Goal: Find specific page/section: Find specific page/section

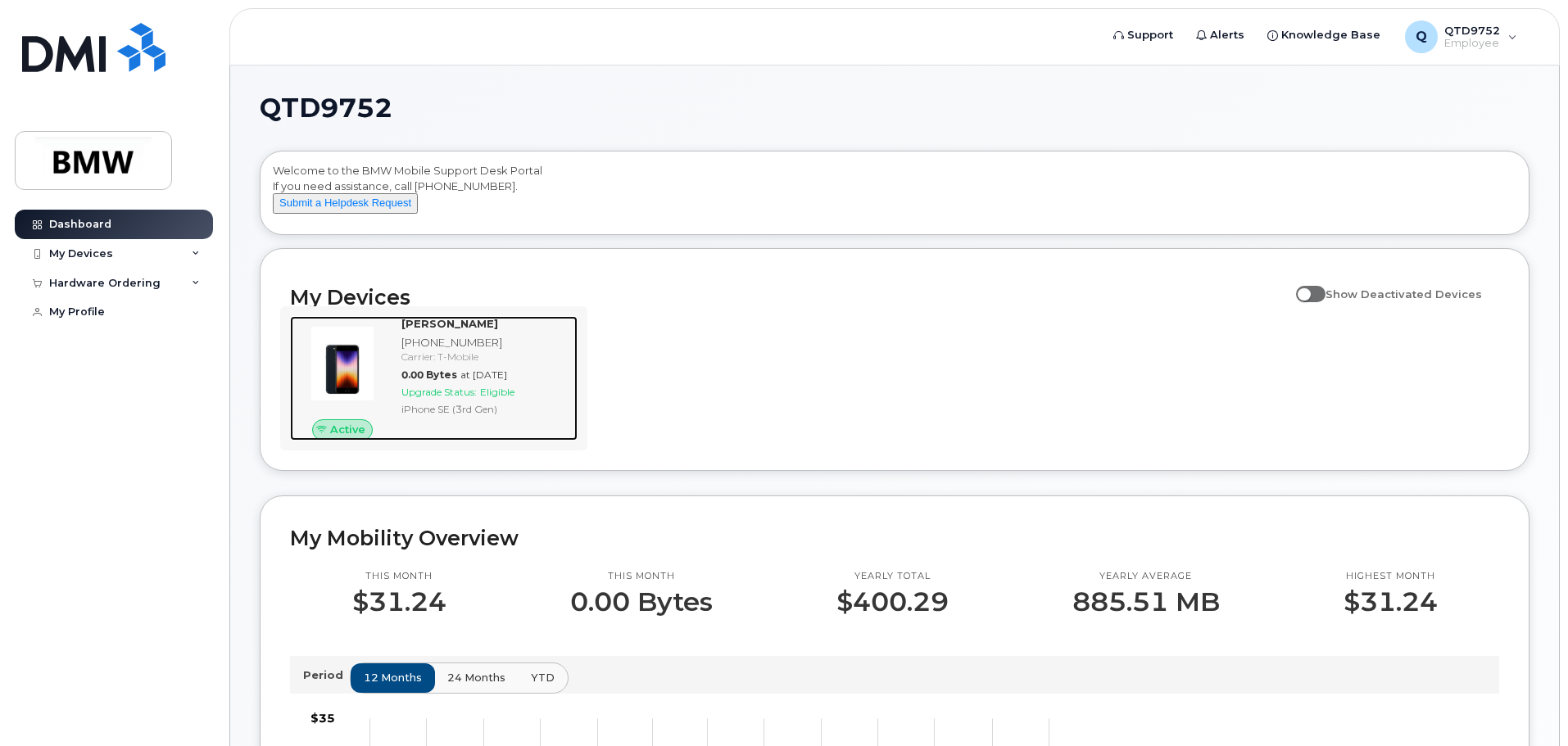
click at [484, 381] on span "at Sep 01, 2025" at bounding box center [484, 374] width 47 height 12
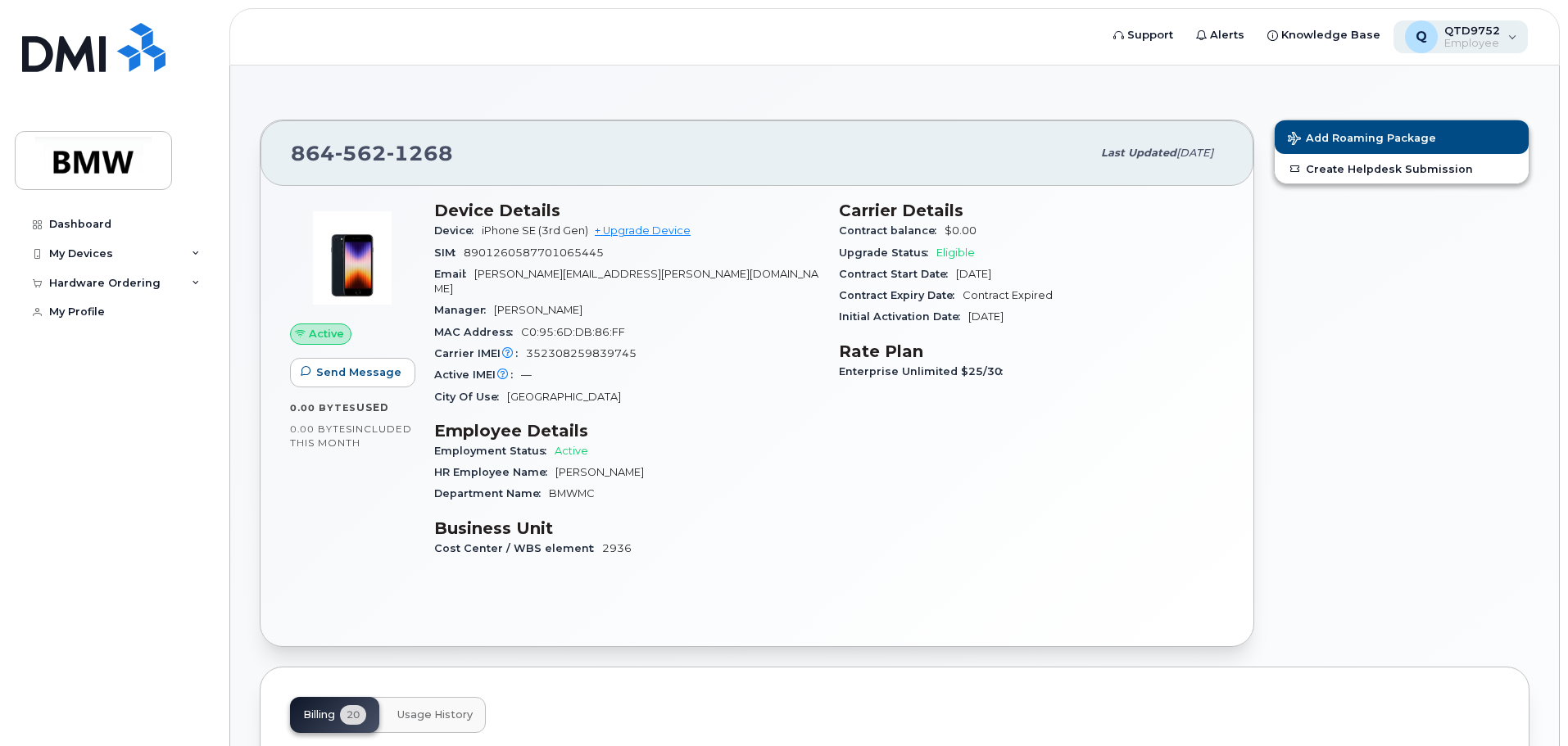
click at [1482, 35] on span "QTD9752" at bounding box center [1472, 30] width 56 height 13
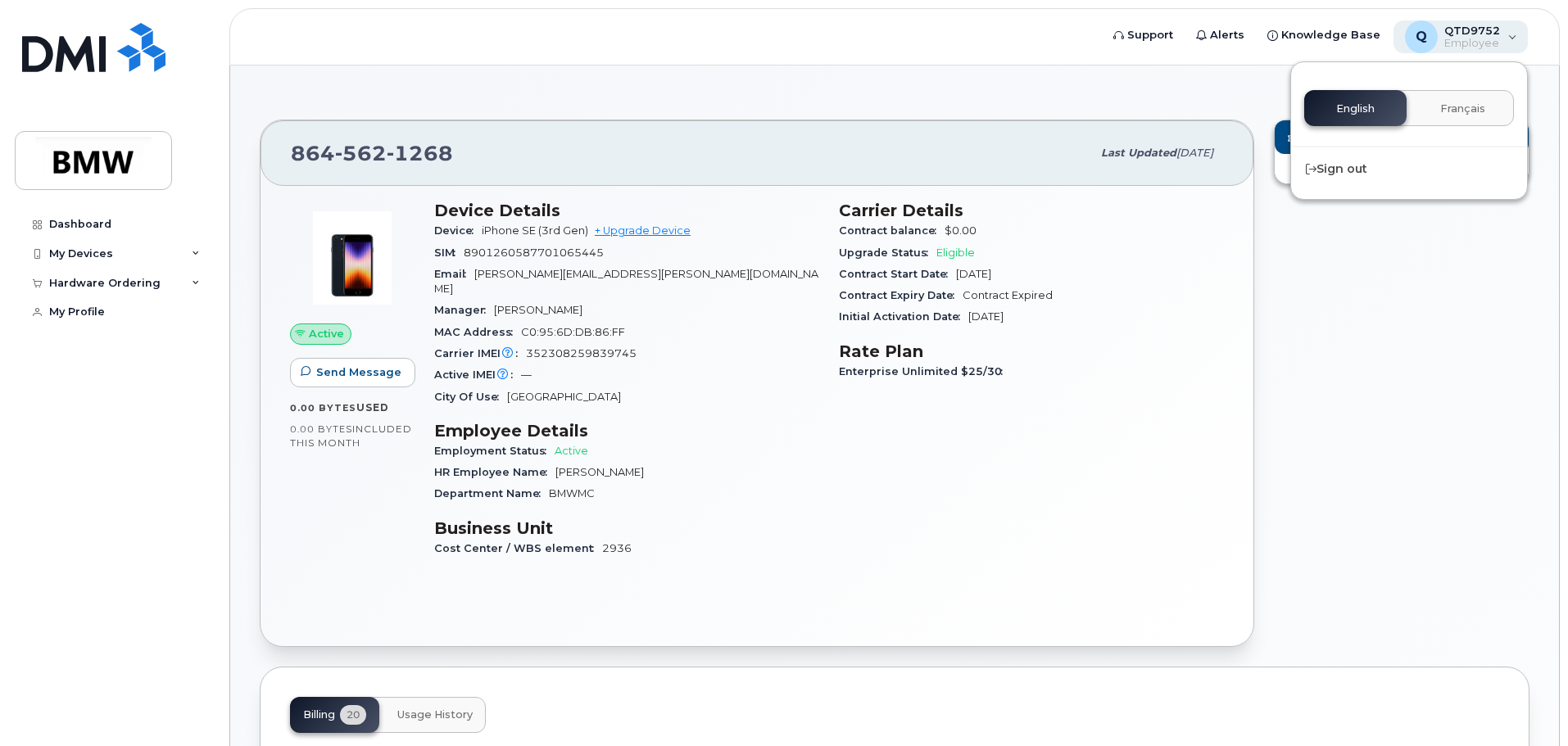
click at [1478, 35] on span "QTD9752" at bounding box center [1472, 30] width 56 height 13
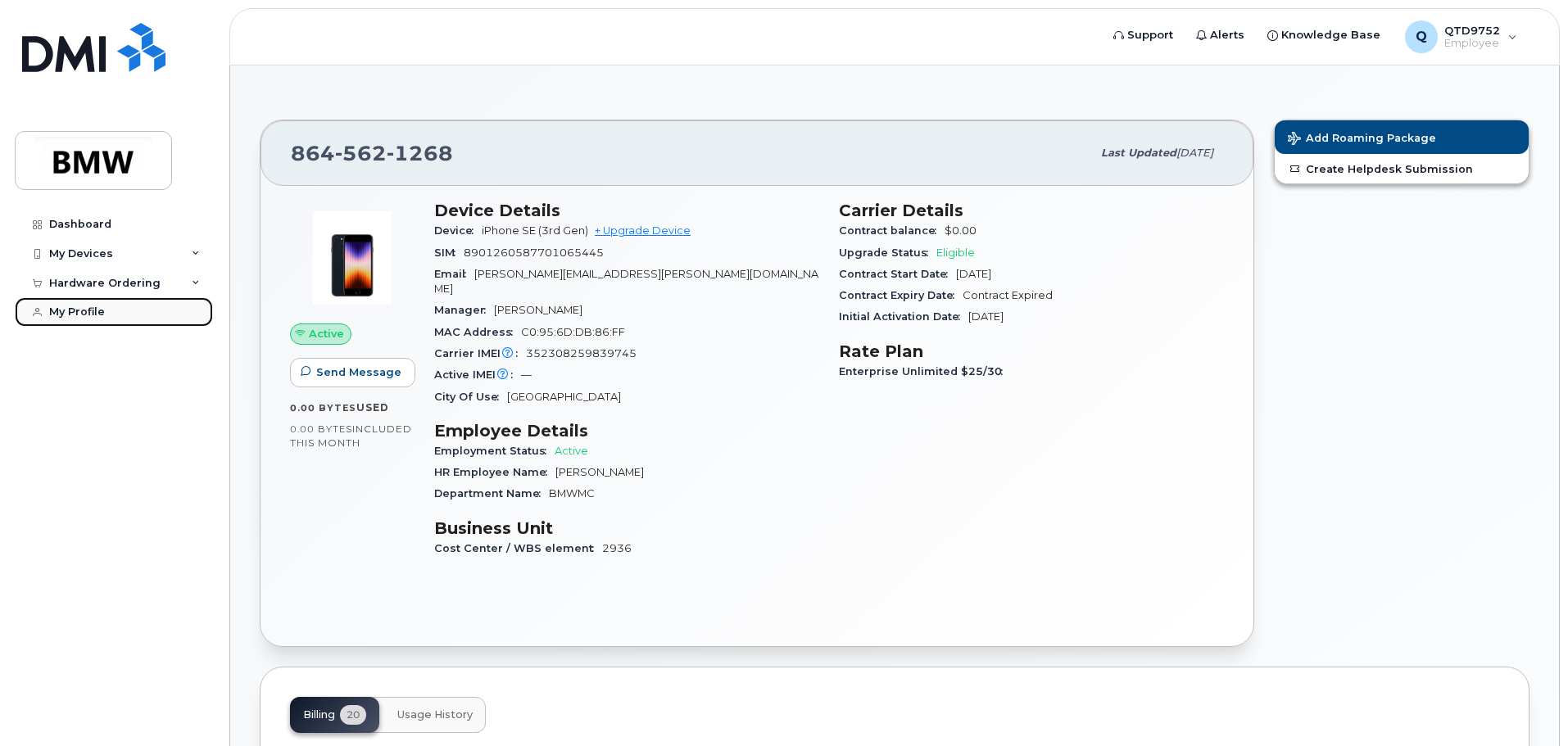
click at [72, 310] on div "My Profile" at bounding box center [77, 311] width 56 height 13
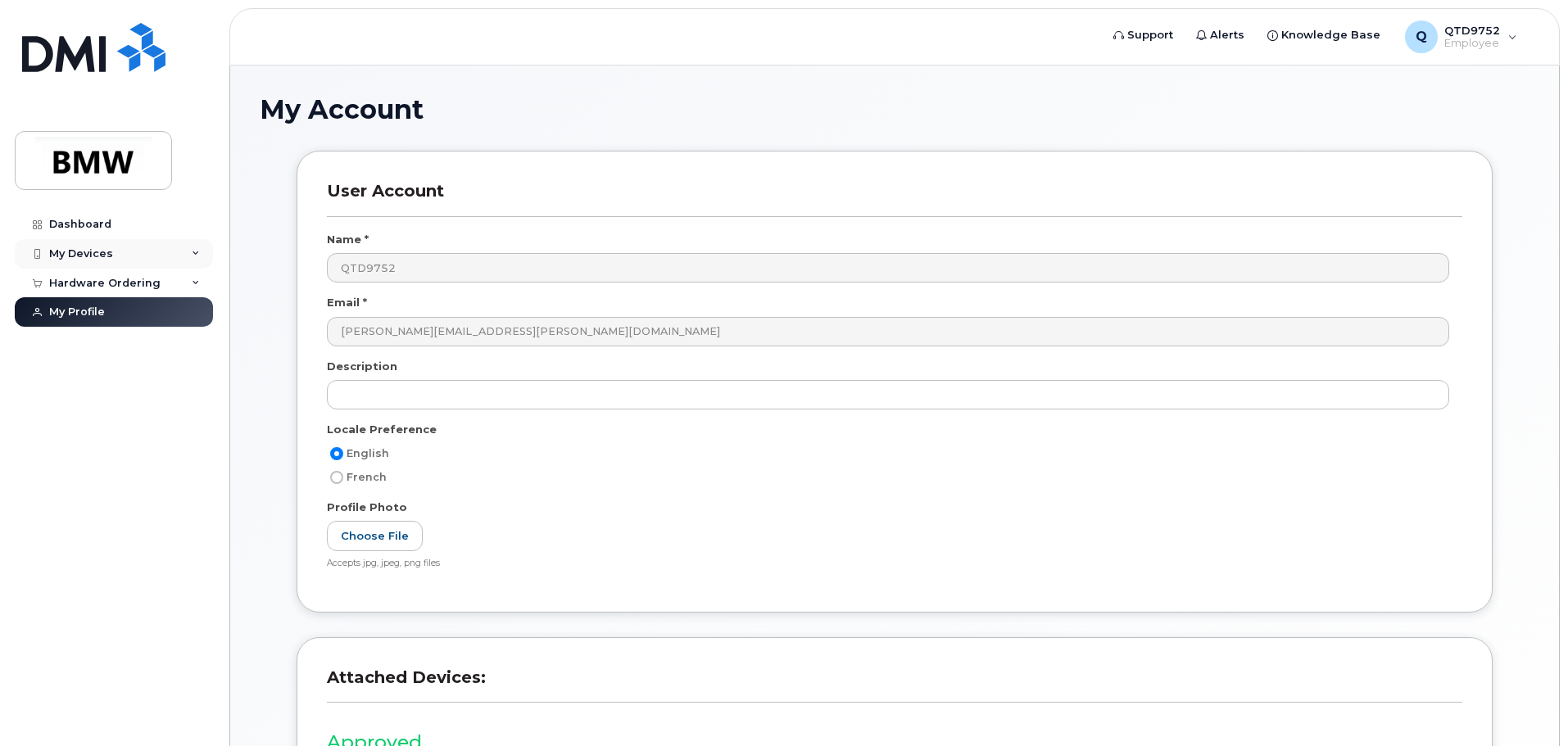
click at [87, 257] on div "My Devices" at bounding box center [80, 254] width 64 height 13
